Goal: Information Seeking & Learning: Learn about a topic

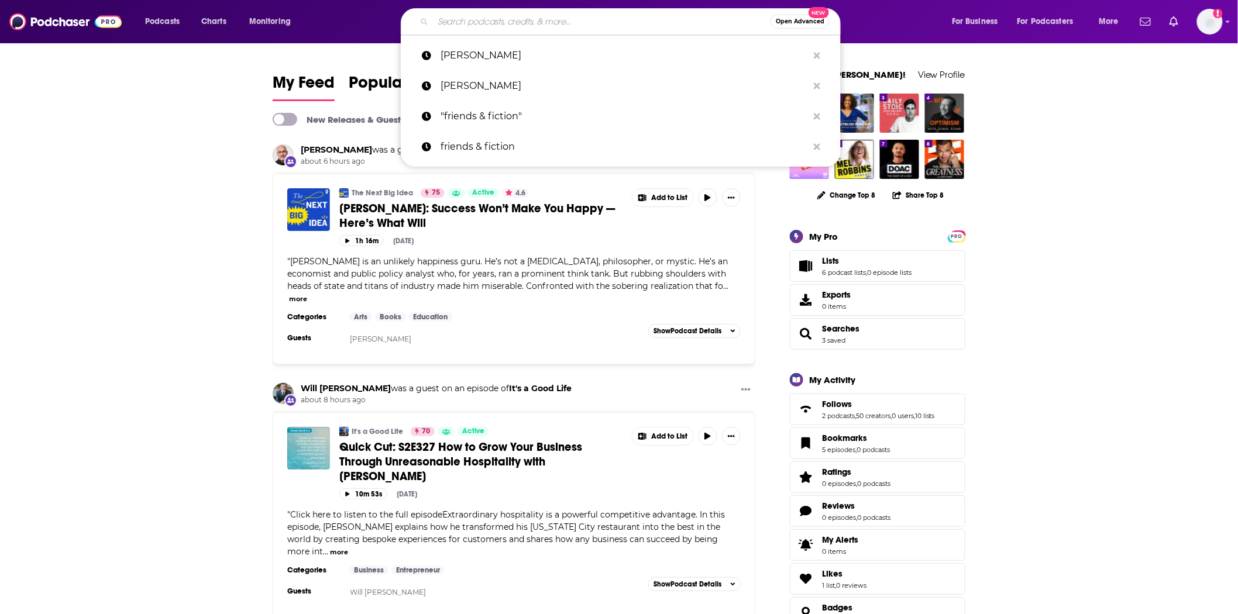
click at [469, 27] on input "Search podcasts, credits, & more..." at bounding box center [602, 21] width 338 height 19
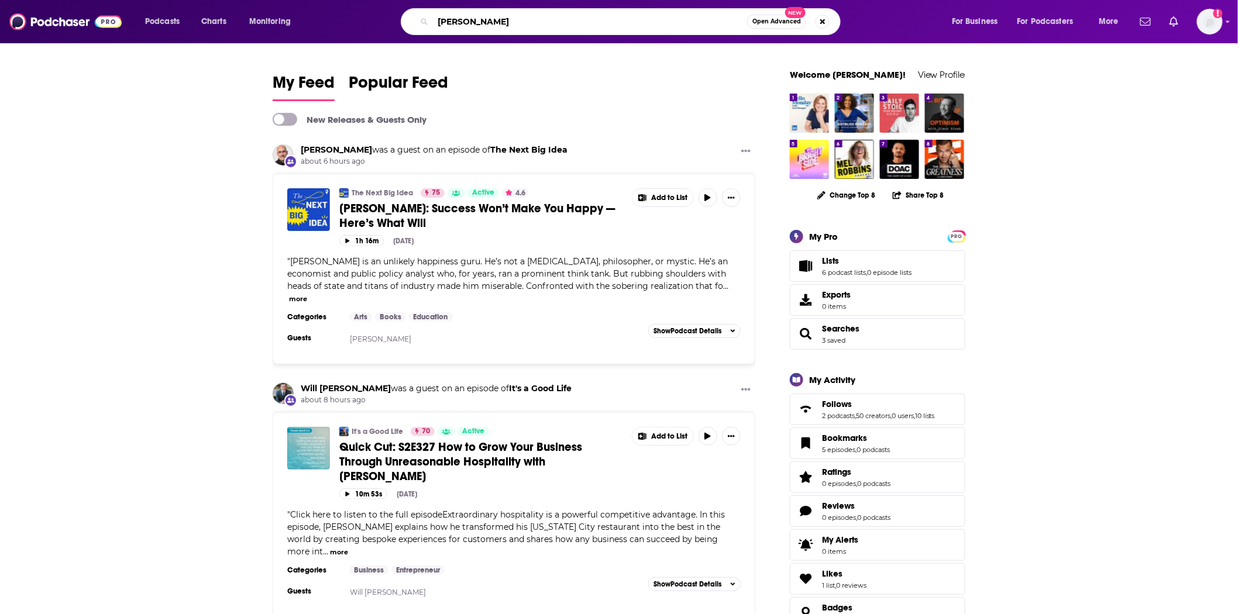
type input "[PERSON_NAME]"
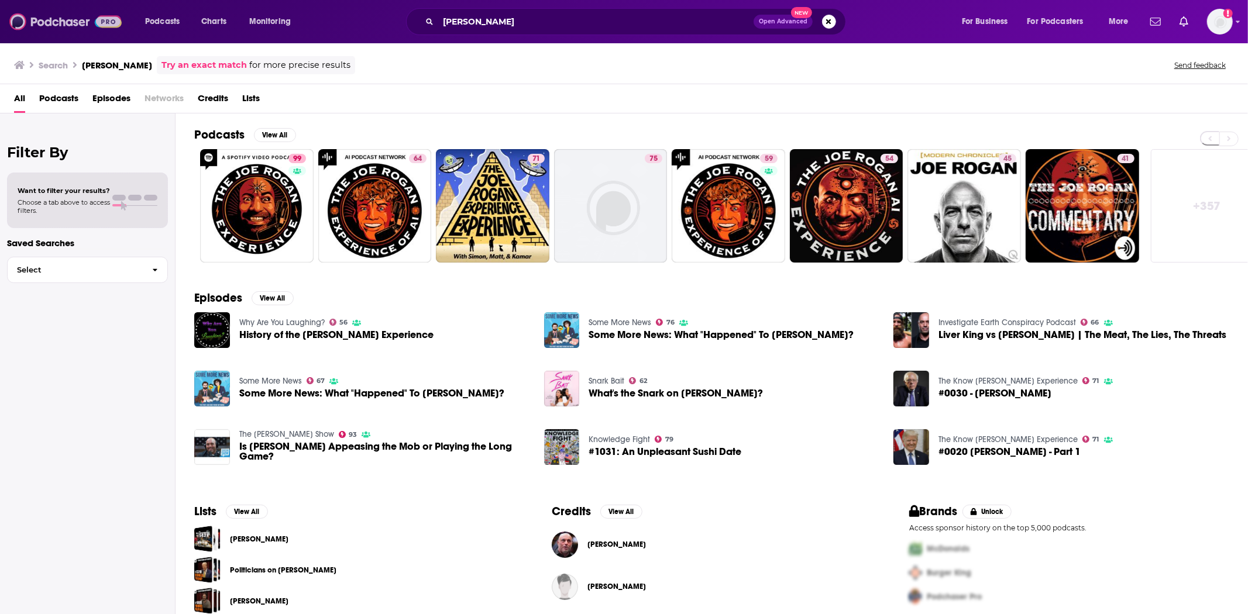
click at [46, 25] on img at bounding box center [65, 22] width 112 height 22
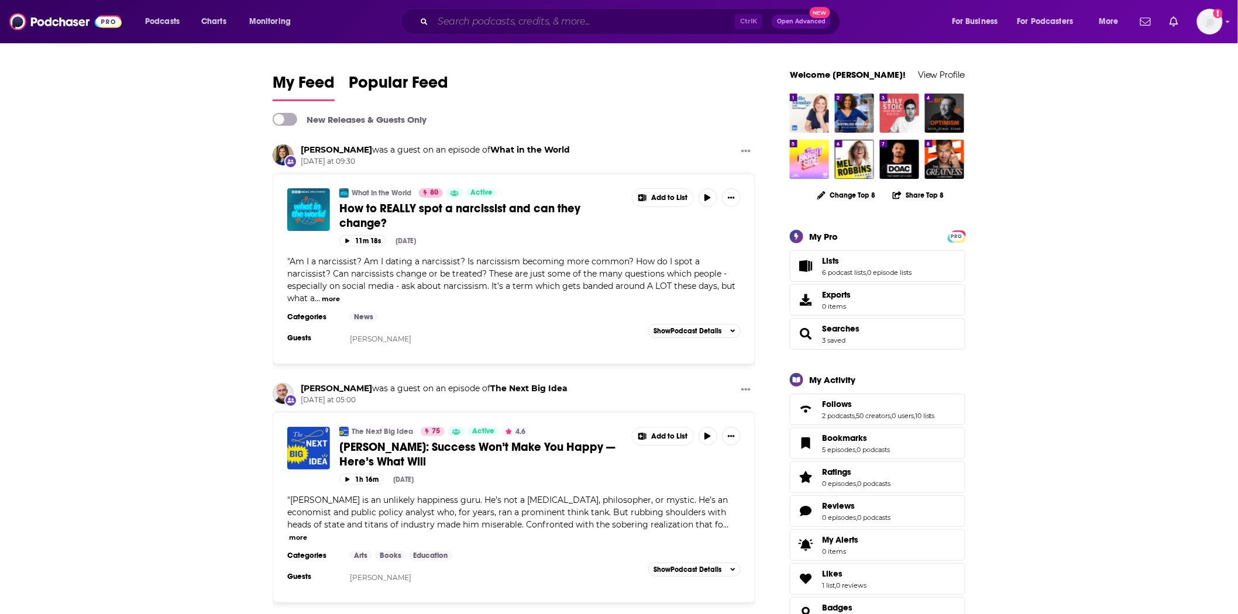
click at [481, 18] on input "Search podcasts, credits, & more..." at bounding box center [584, 21] width 302 height 19
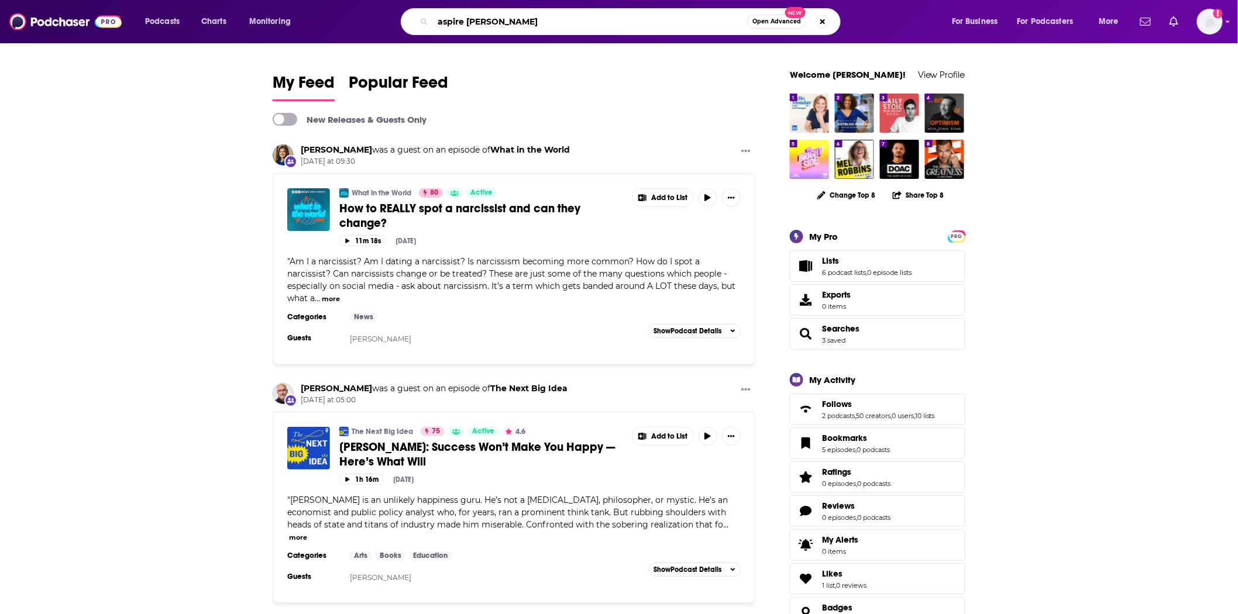
type input "aspire [PERSON_NAME]"
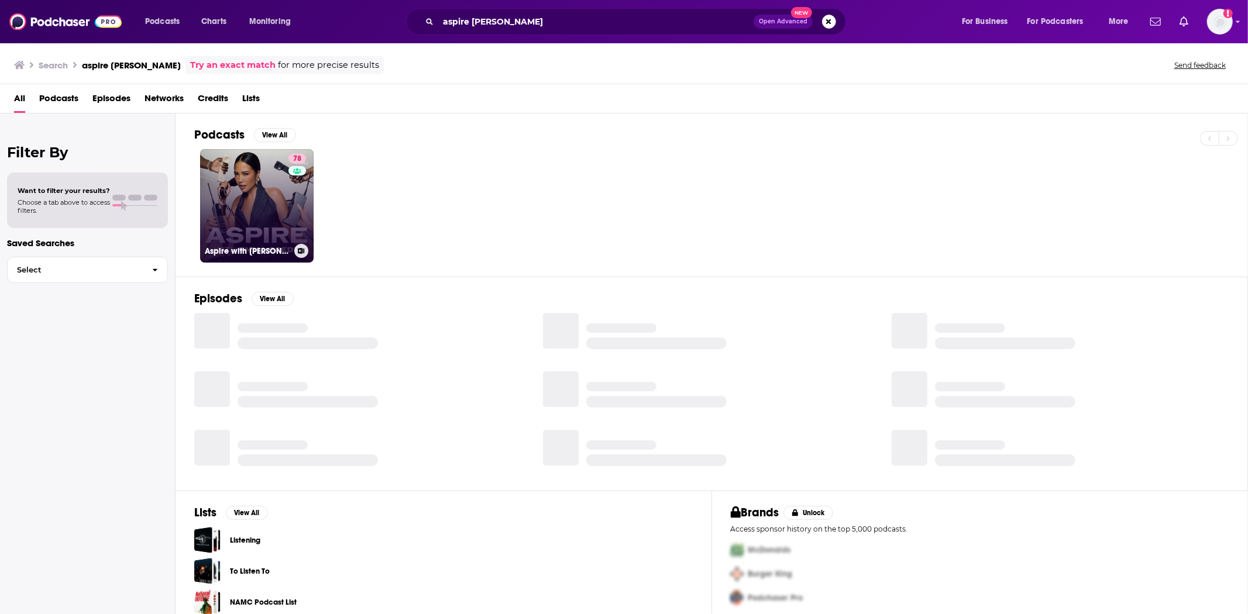
click at [237, 197] on link "78 Aspire with [PERSON_NAME]" at bounding box center [257, 206] width 114 height 114
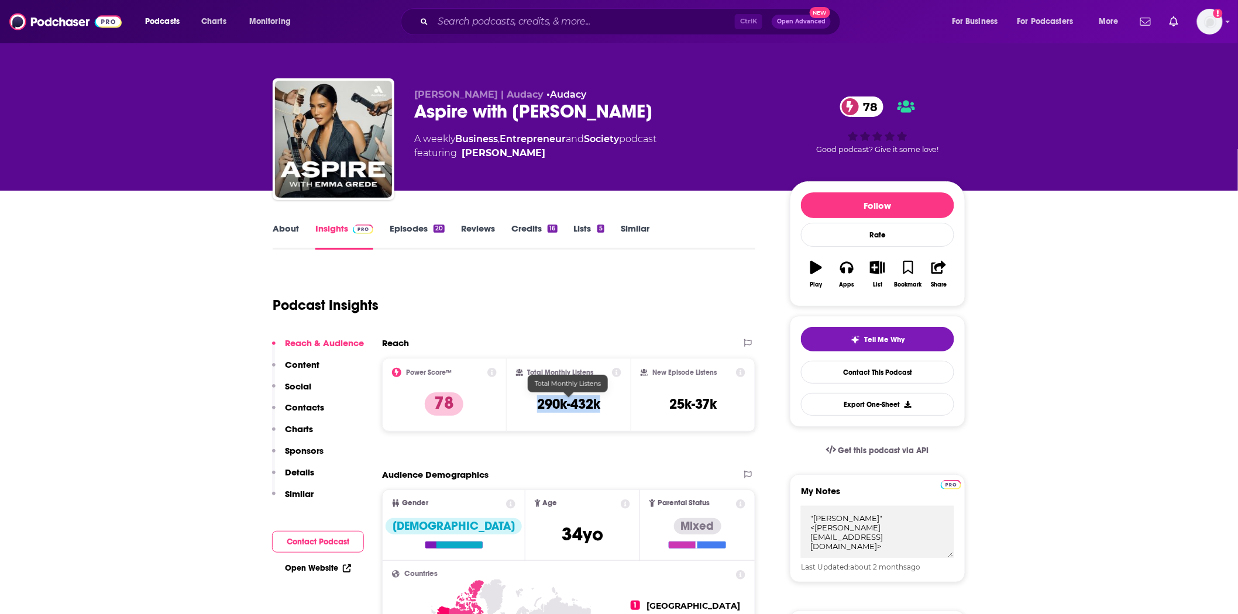
drag, startPoint x: 571, startPoint y: 404, endPoint x: 537, endPoint y: 404, distance: 33.4
click at [537, 404] on div "Total Monthly Listens 290k-432k" at bounding box center [569, 395] width 106 height 54
copy h3 "290k-432k"
click at [413, 235] on link "Episodes 20" at bounding box center [417, 236] width 55 height 27
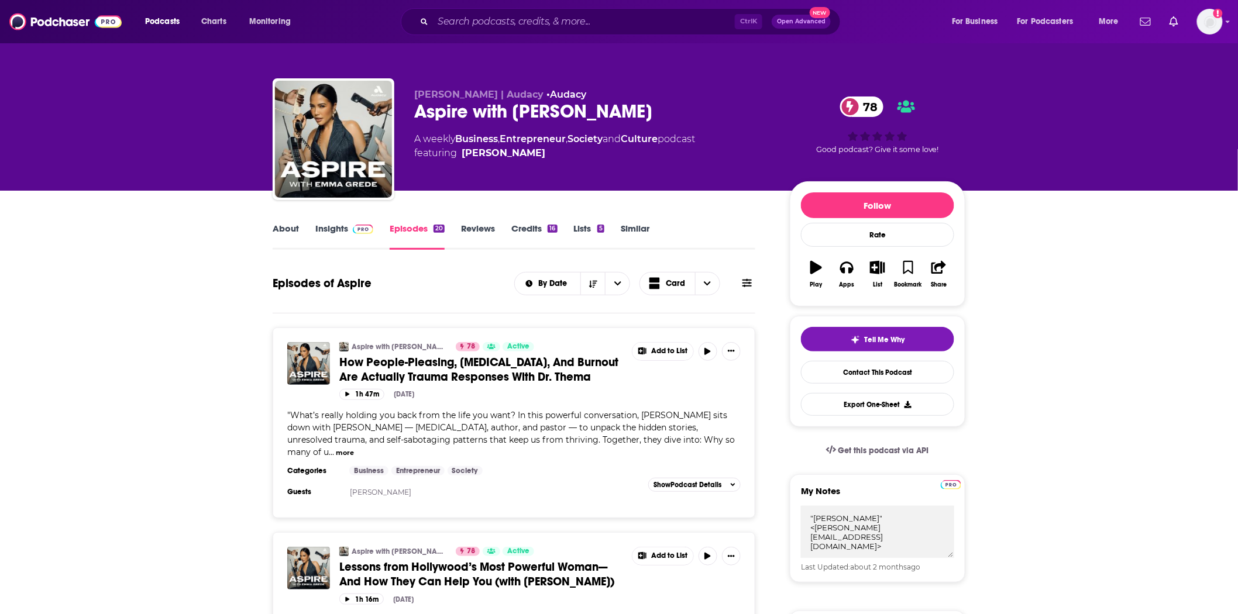
click at [405, 363] on span "How People-Pleasing, [MEDICAL_DATA], And Burnout Are Actually Trauma Responses …" at bounding box center [478, 369] width 279 height 29
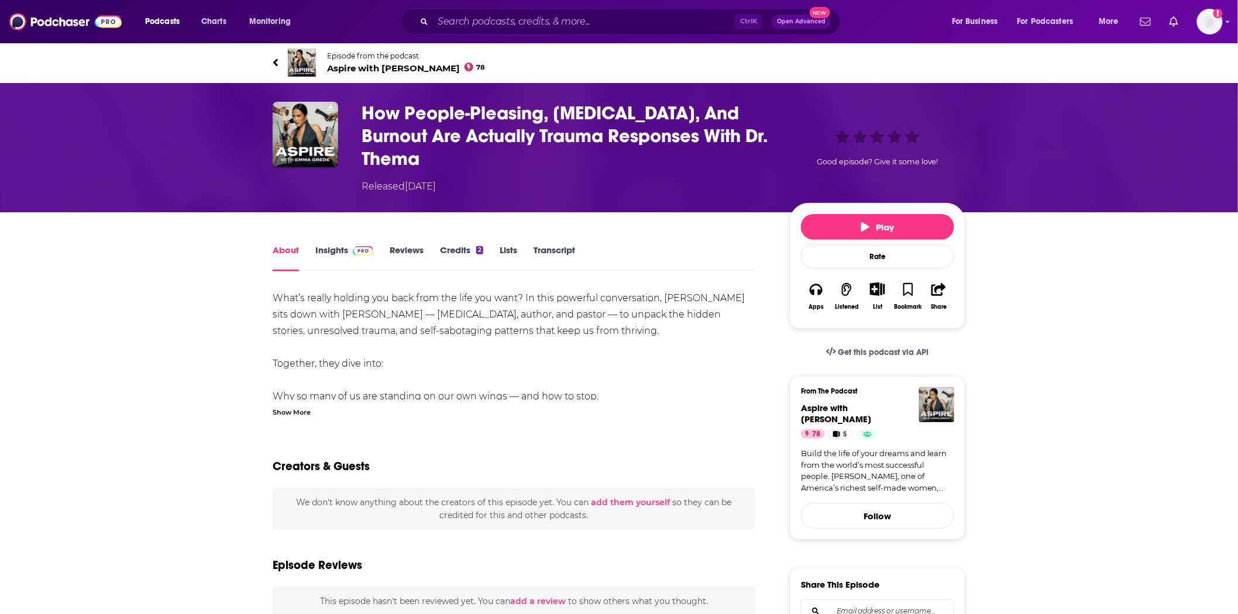
click at [545, 249] on link "Transcript" at bounding box center [555, 258] width 42 height 27
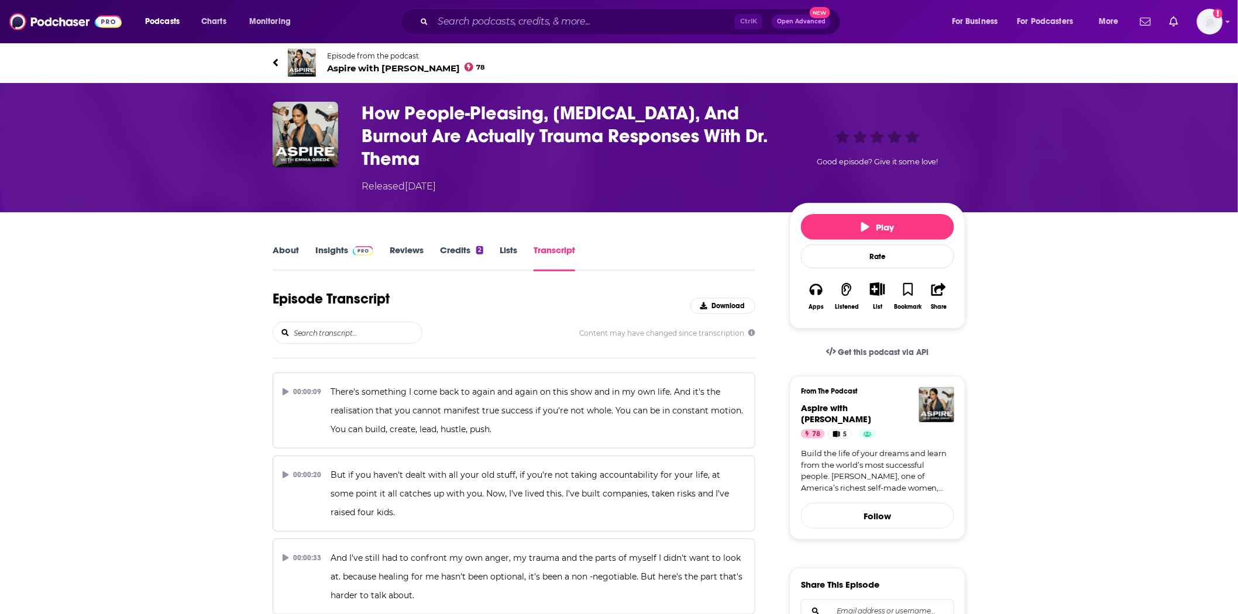
click at [406, 335] on input "search" at bounding box center [357, 332] width 129 height 21
type input "m"
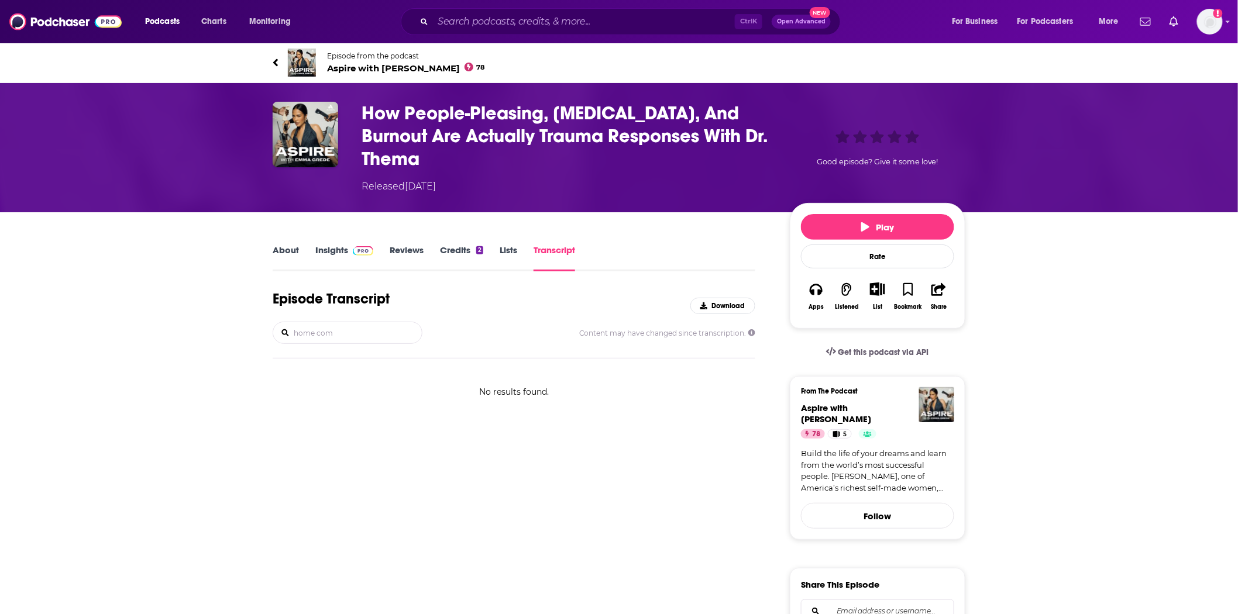
drag, startPoint x: 380, startPoint y: 328, endPoint x: 262, endPoint y: 324, distance: 118.9
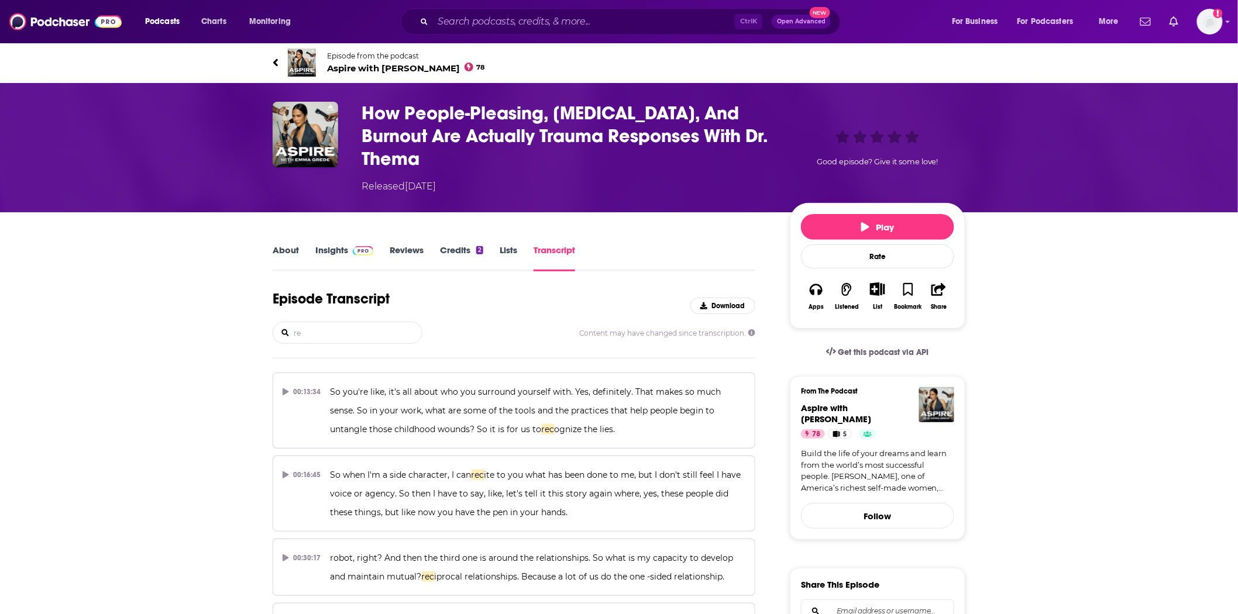
type input "r"
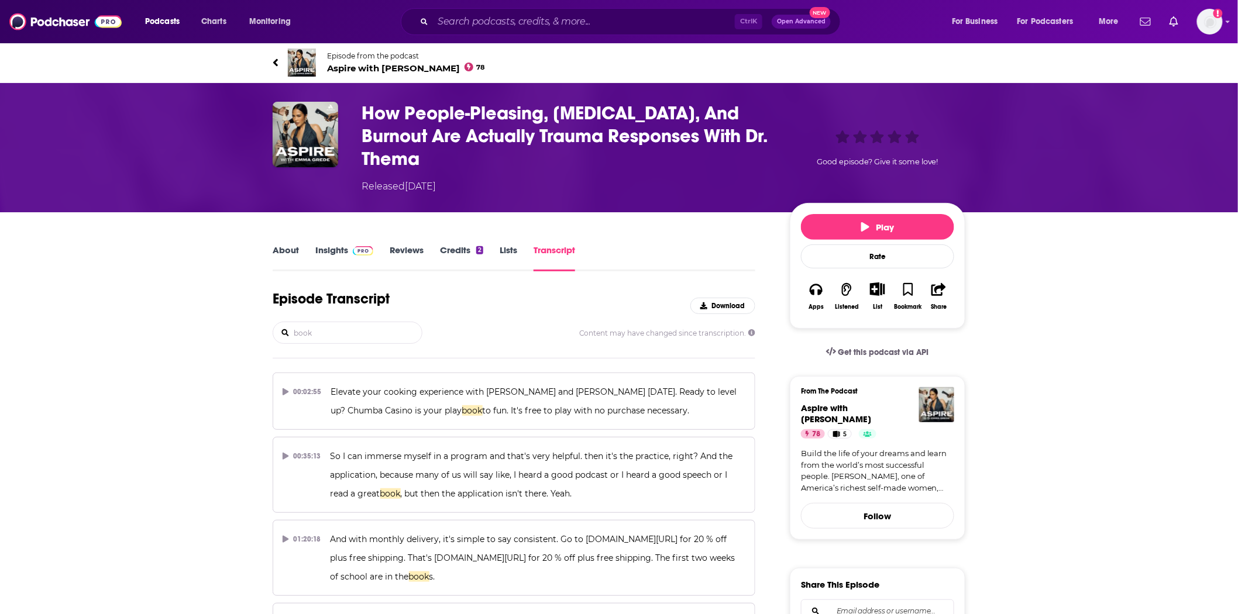
type input "book"
click at [35, 11] on img at bounding box center [65, 22] width 112 height 22
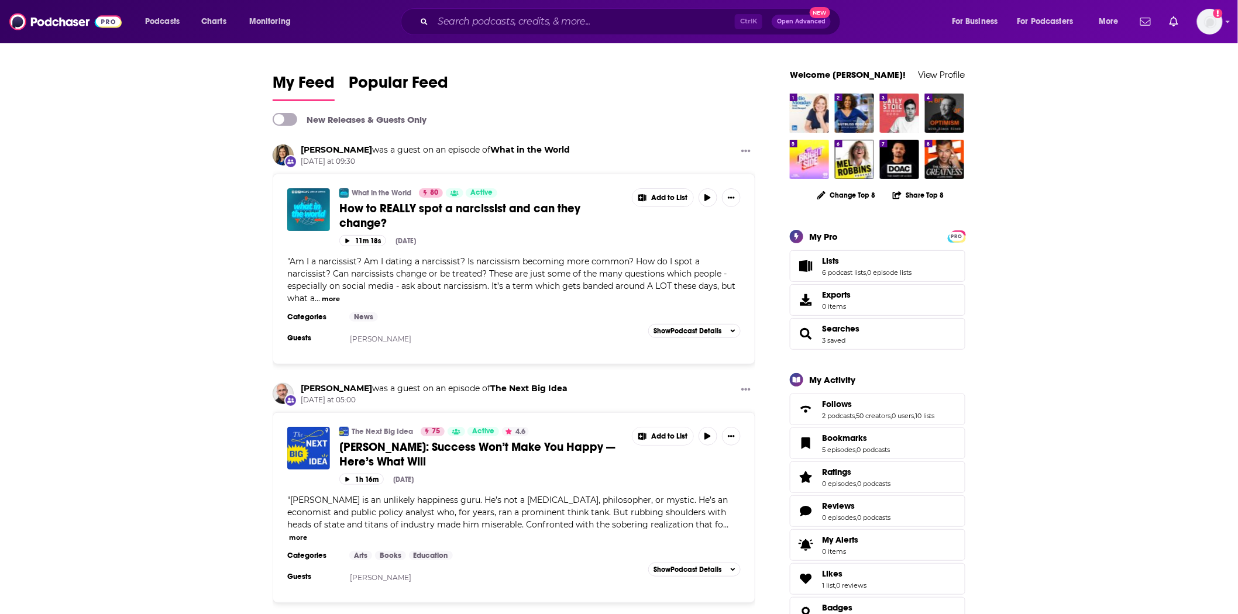
click at [485, 205] on span "How to REALLY spot a narcissist and can they change?" at bounding box center [459, 215] width 241 height 29
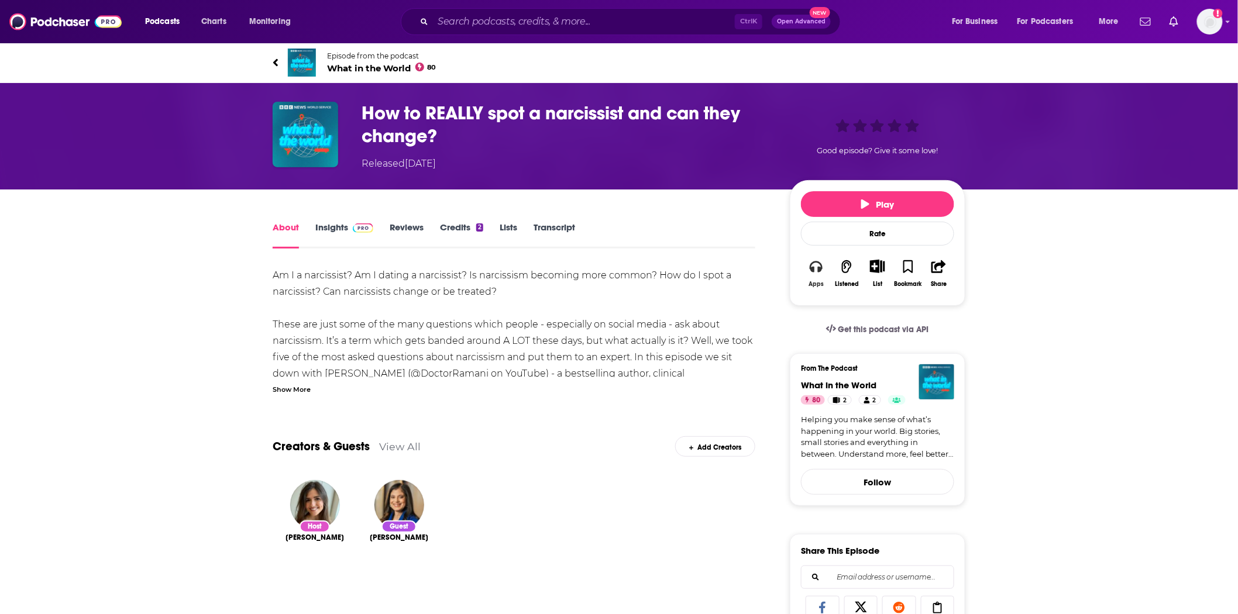
click at [819, 280] on button "Apps" at bounding box center [816, 273] width 30 height 43
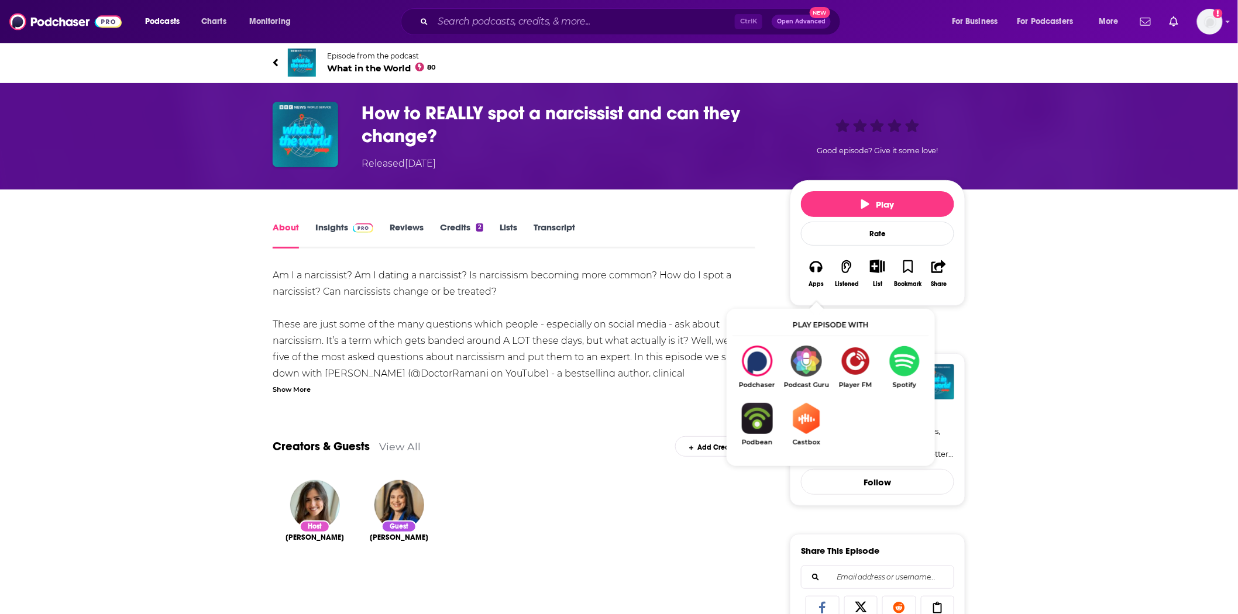
click at [351, 225] on span at bounding box center [360, 227] width 25 height 11
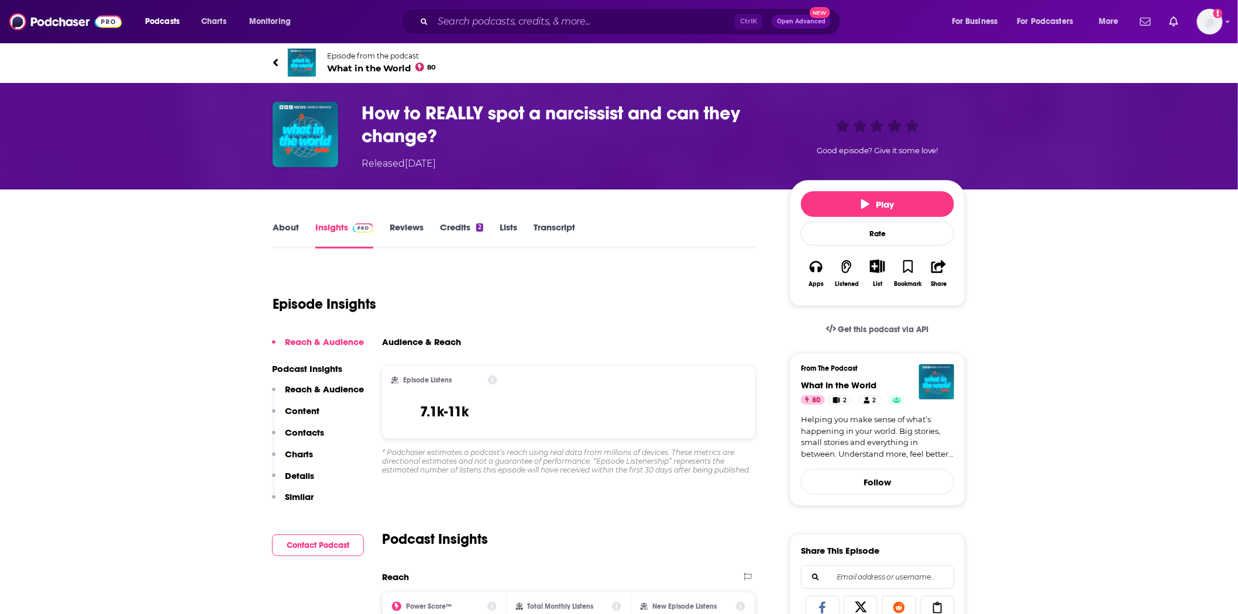
click at [380, 67] on span "What in the World 80" at bounding box center [381, 68] width 109 height 11
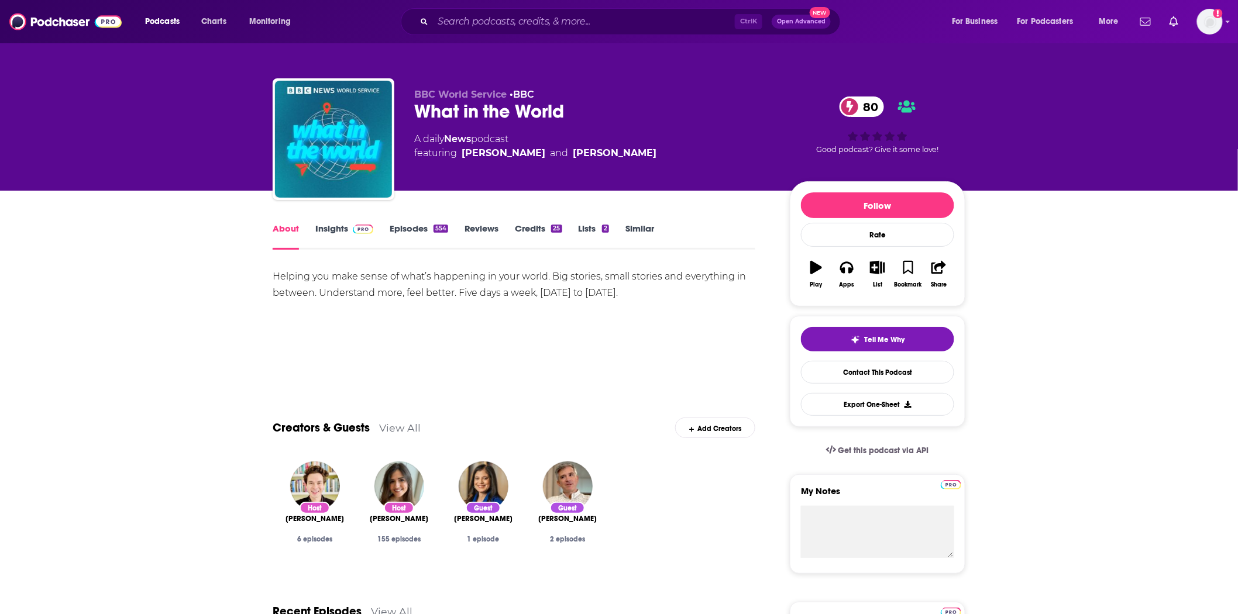
click at [366, 230] on img at bounding box center [363, 229] width 20 height 9
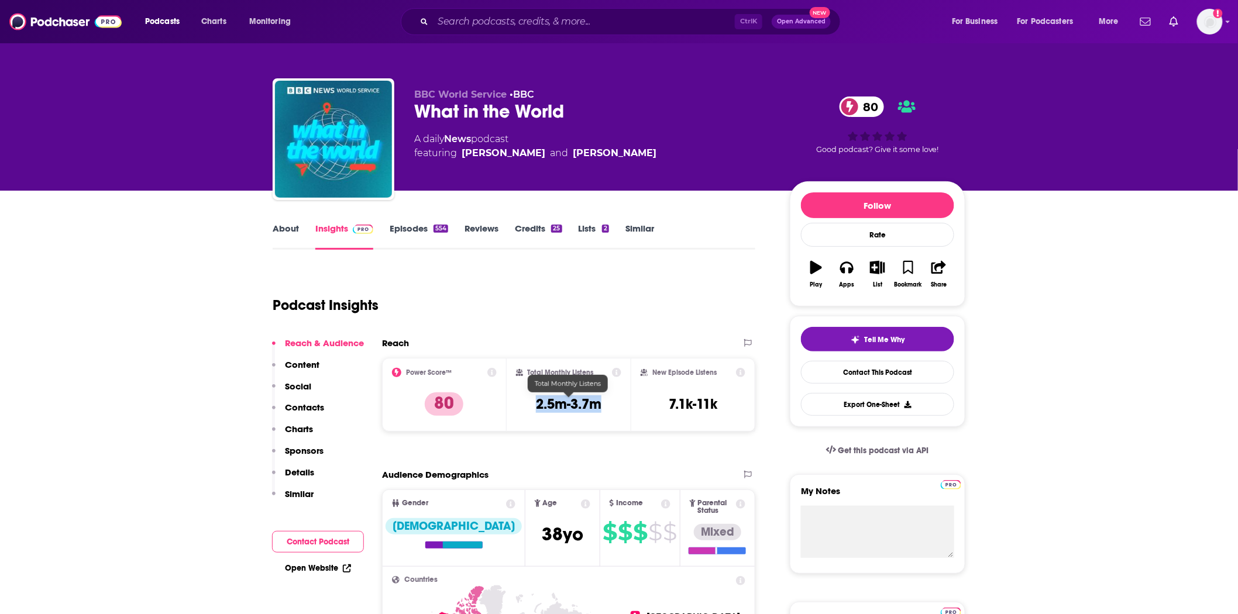
drag, startPoint x: 605, startPoint y: 399, endPoint x: 516, endPoint y: 397, distance: 88.4
click at [516, 397] on div "Total Monthly Listens 2.5m-3.7m" at bounding box center [569, 395] width 106 height 54
copy h3 "2.5m-3.7m"
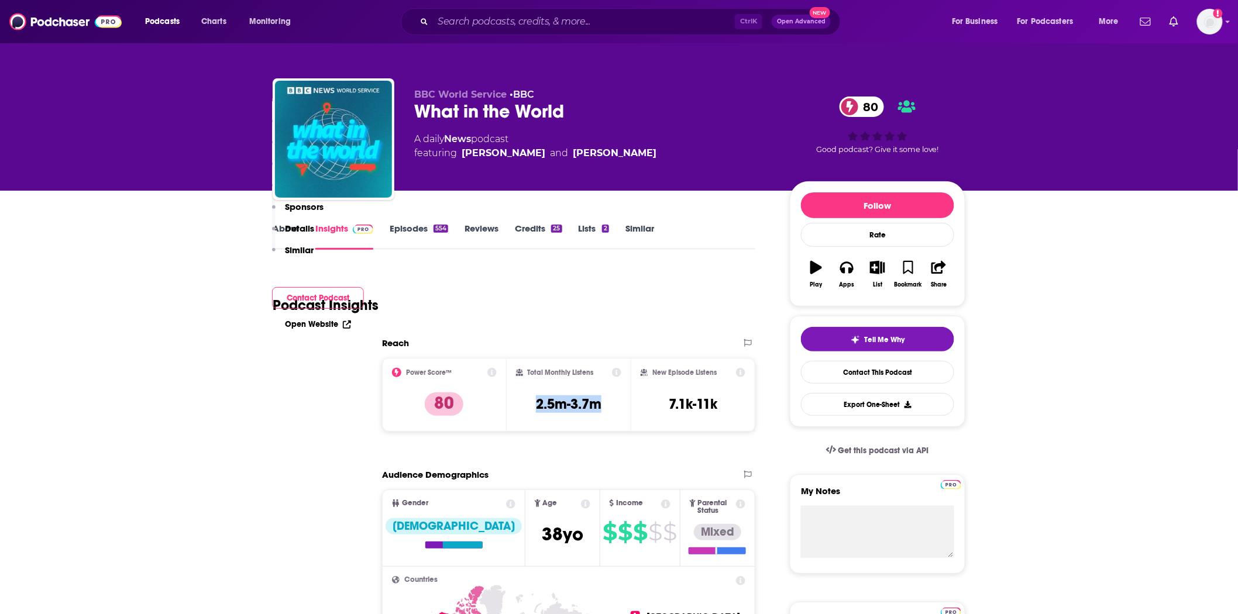
scroll to position [260, 0]
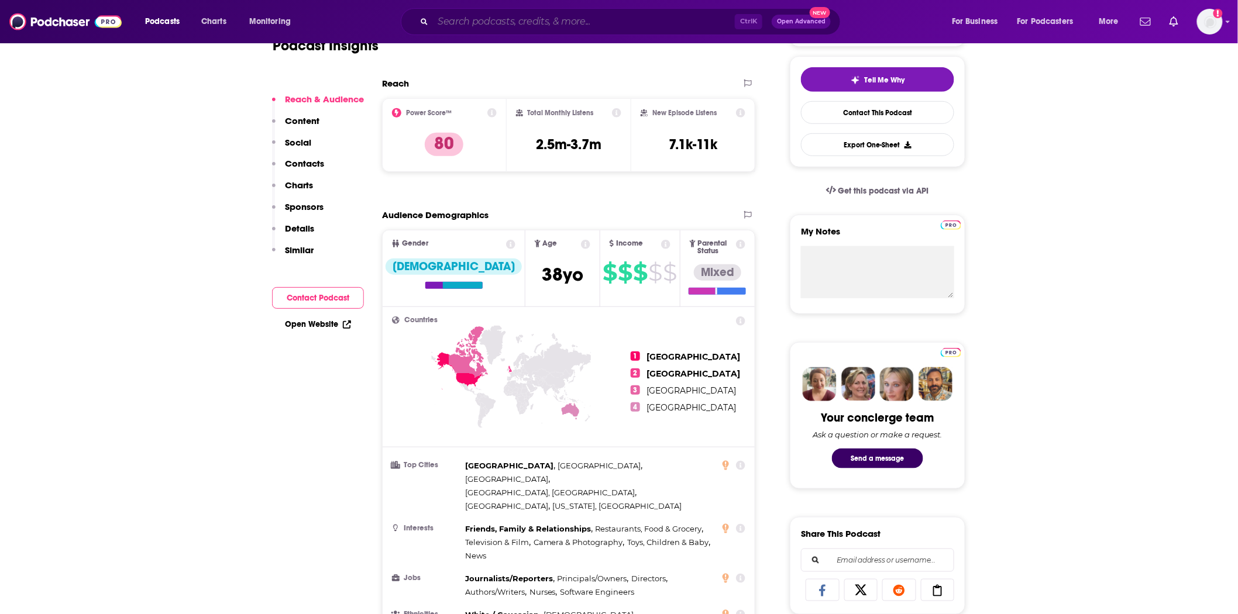
click at [458, 27] on input "Search podcasts, credits, & more..." at bounding box center [584, 21] width 302 height 19
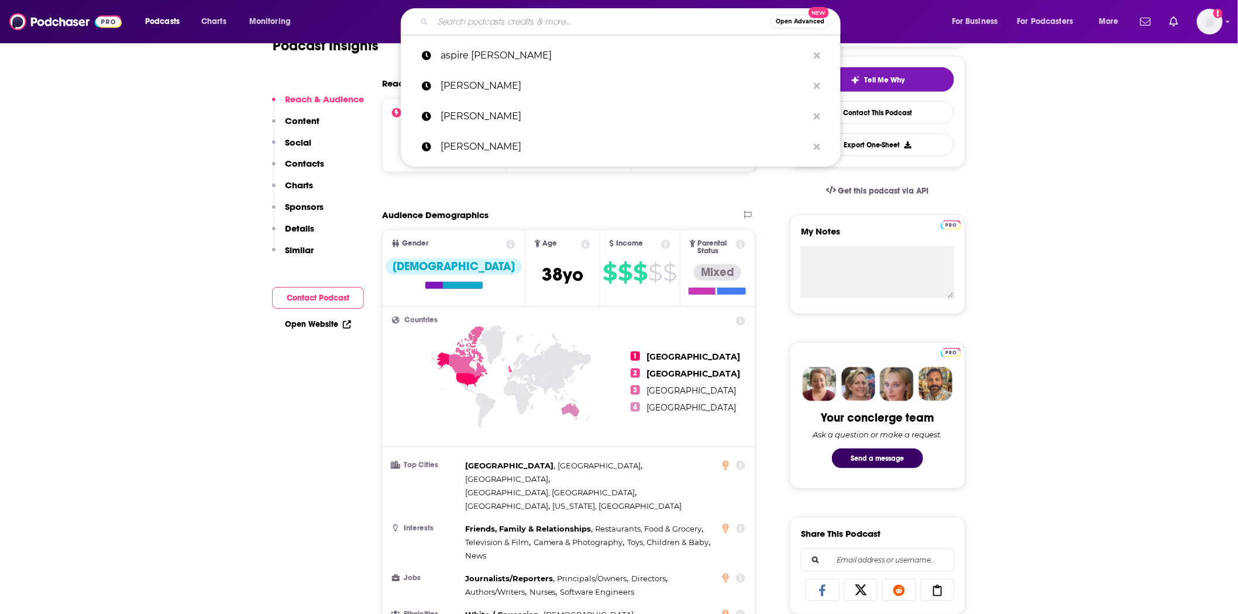
paste input "Mindful Business Growth"
type input "Mindful Business Growth"
